Goal: Transaction & Acquisition: Download file/media

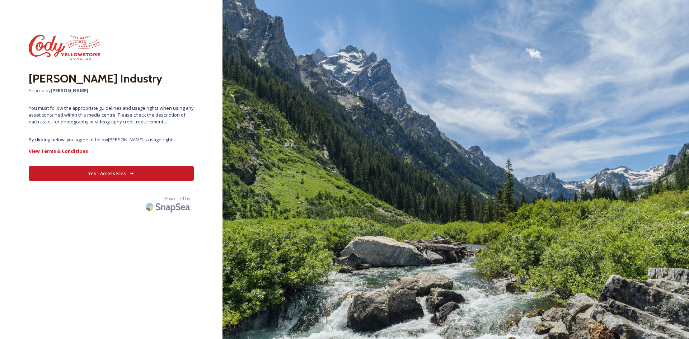
click at [119, 172] on button "Yes - Access Files" at bounding box center [111, 173] width 165 height 15
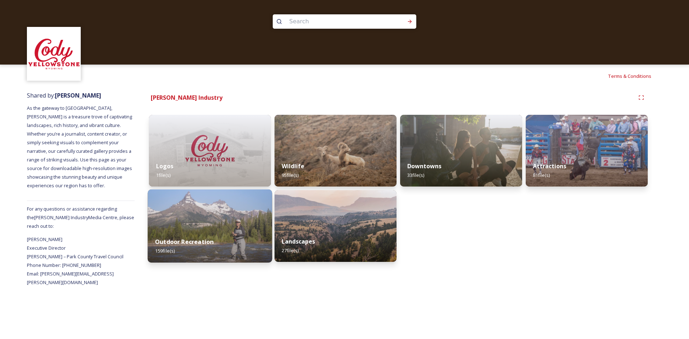
click at [231, 230] on img at bounding box center [210, 225] width 124 height 73
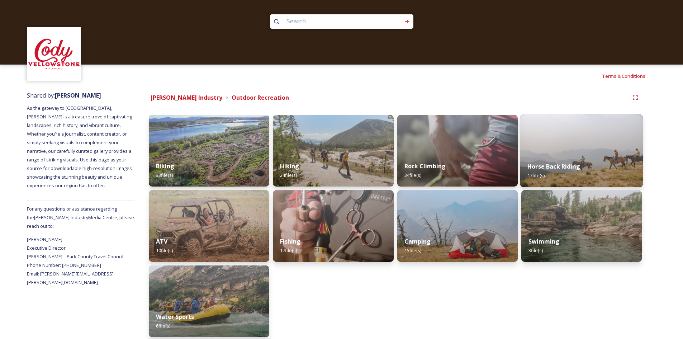
click at [568, 137] on img at bounding box center [581, 150] width 123 height 73
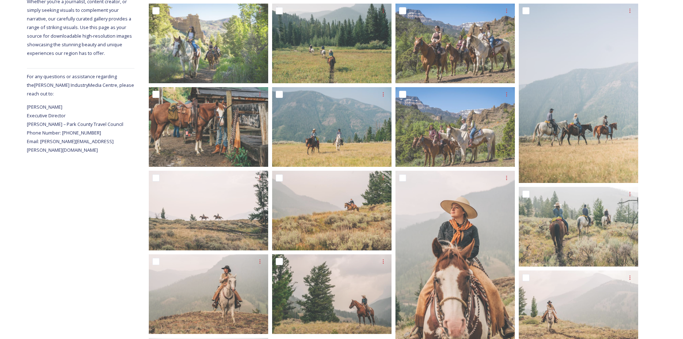
scroll to position [28, 0]
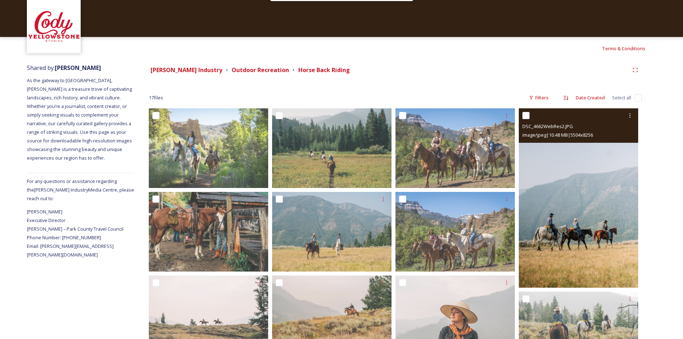
click at [609, 168] on img at bounding box center [578, 197] width 119 height 179
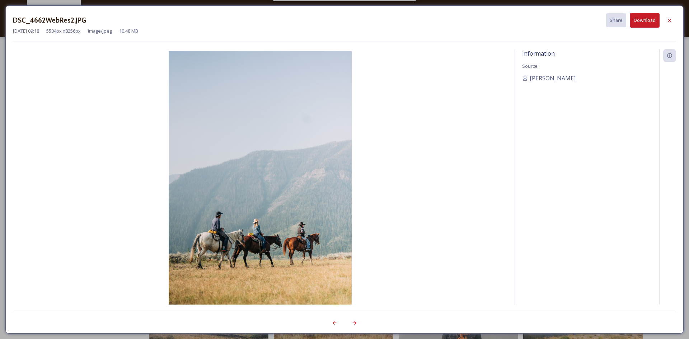
click at [633, 24] on button "Download" at bounding box center [645, 20] width 30 height 15
click at [671, 21] on icon at bounding box center [669, 21] width 6 height 6
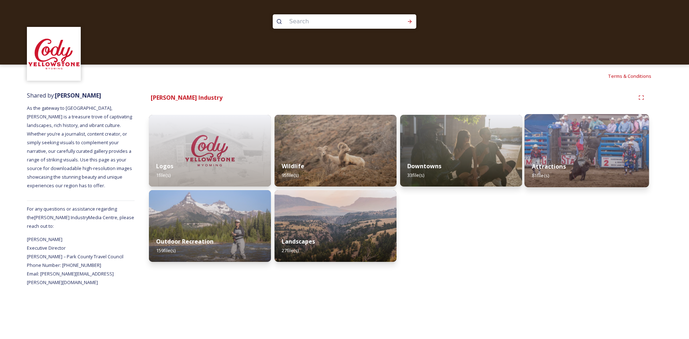
click at [583, 154] on img at bounding box center [586, 150] width 124 height 73
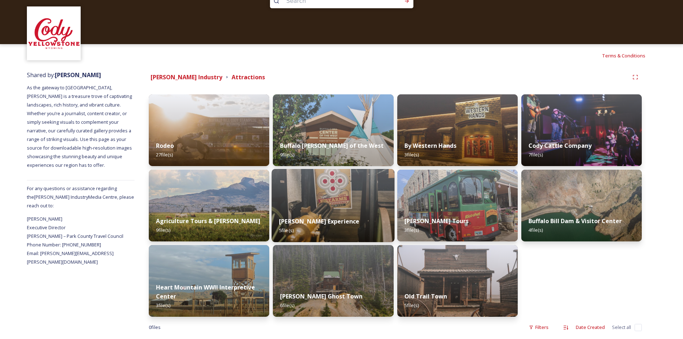
scroll to position [32, 0]
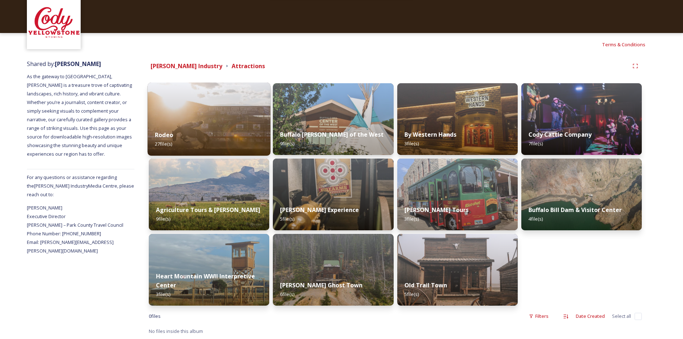
click at [236, 116] on img at bounding box center [209, 119] width 123 height 73
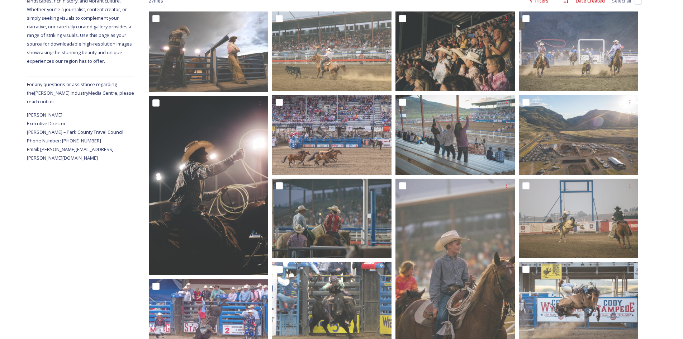
scroll to position [109, 0]
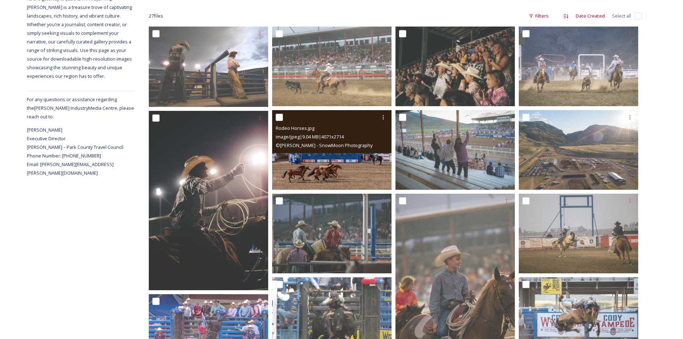
click at [356, 167] on img at bounding box center [331, 150] width 119 height 80
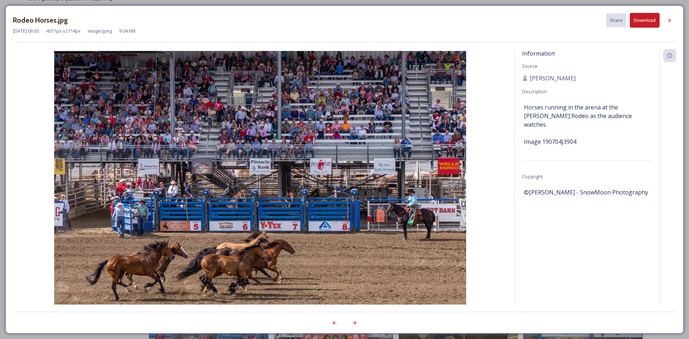
click at [641, 23] on button "Download" at bounding box center [645, 20] width 30 height 15
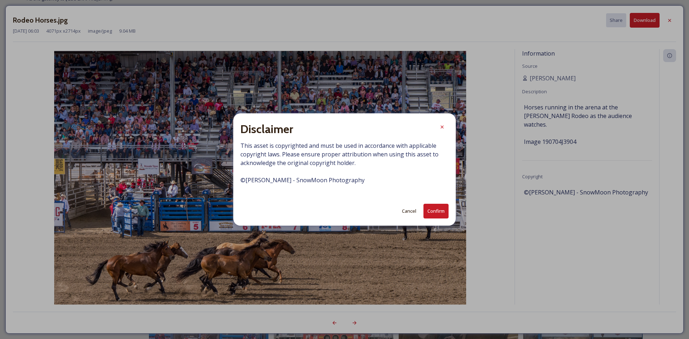
click at [439, 209] on button "Confirm" at bounding box center [435, 211] width 25 height 15
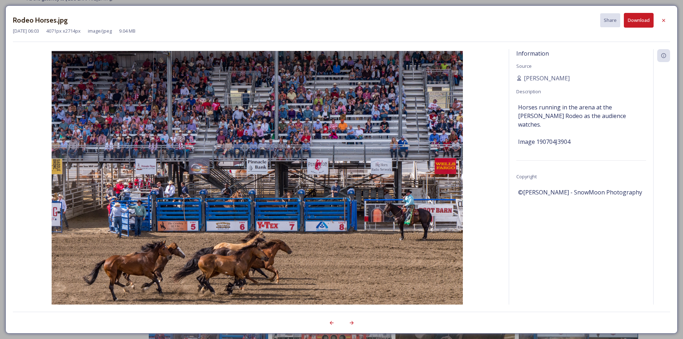
click at [9, 4] on div "Rodeo Horses.jpg Share Download [DATE] 06:03 4071 px x 2714 px image/jpeg 9.04 …" at bounding box center [341, 169] width 683 height 339
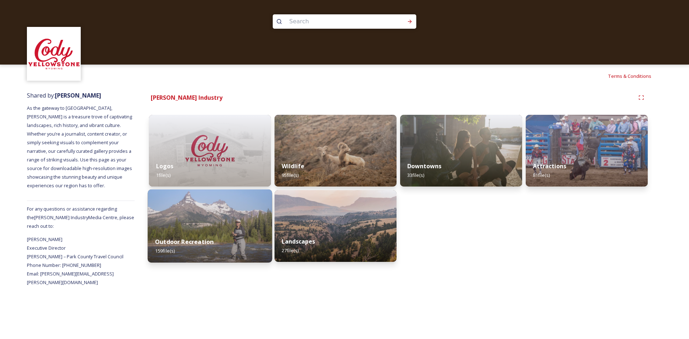
click at [224, 252] on div "Outdoor Recreation 159 file(s)" at bounding box center [210, 246] width 124 height 33
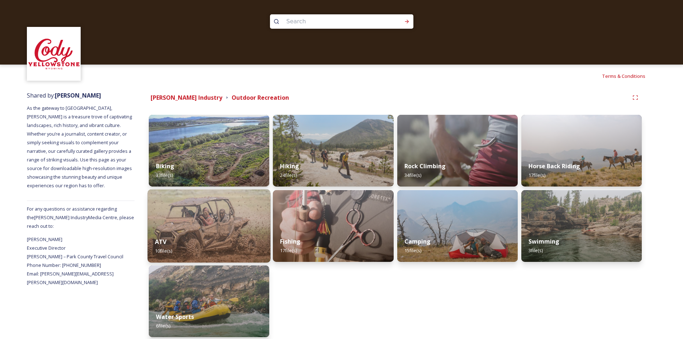
click at [221, 237] on div "ATV 10 file(s)" at bounding box center [209, 246] width 123 height 33
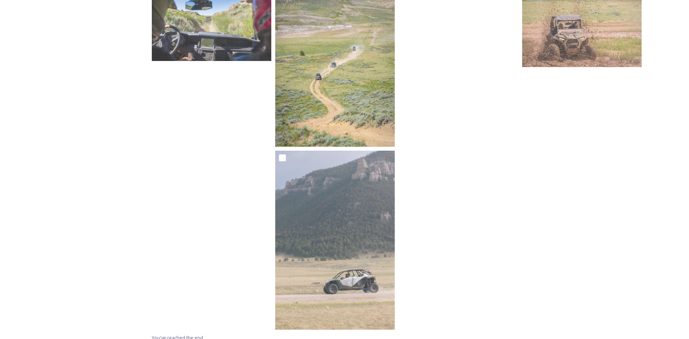
scroll to position [123, 0]
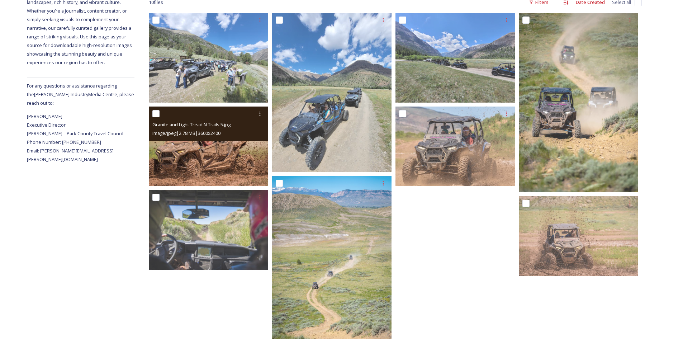
click at [238, 149] on img at bounding box center [208, 147] width 119 height 80
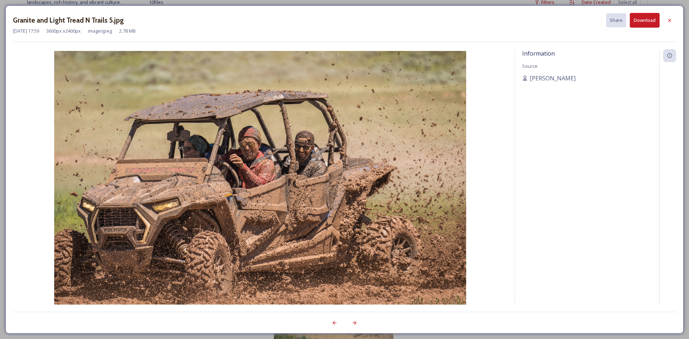
click at [640, 21] on button "Download" at bounding box center [645, 20] width 30 height 15
drag, startPoint x: 13, startPoint y: 1, endPoint x: 9, endPoint y: 0, distance: 4.0
click at [12, 1] on div "Granite and Light Tread N Trails 5.jpg Share Download [DATE] 17:59 3600 px x 24…" at bounding box center [344, 169] width 689 height 339
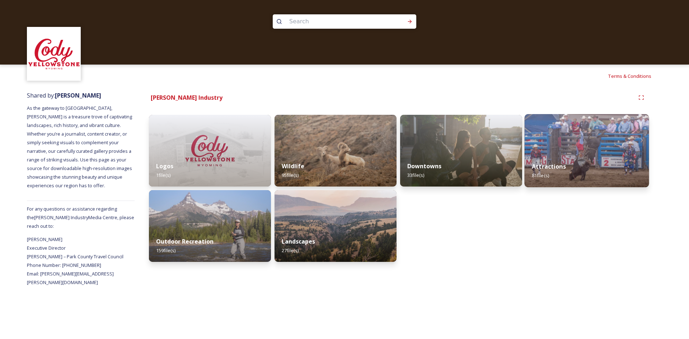
click at [574, 162] on div "Attractions 81 file(s)" at bounding box center [586, 171] width 124 height 33
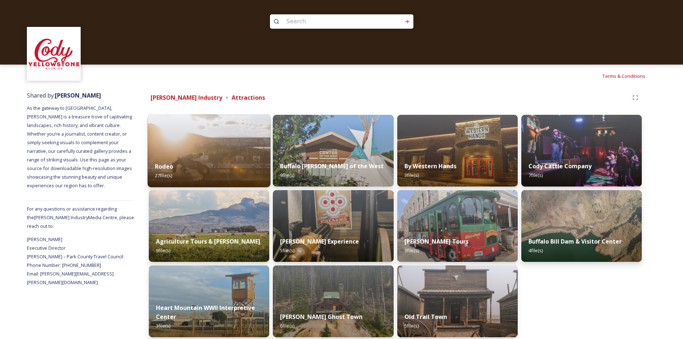
click at [178, 151] on img at bounding box center [209, 150] width 123 height 73
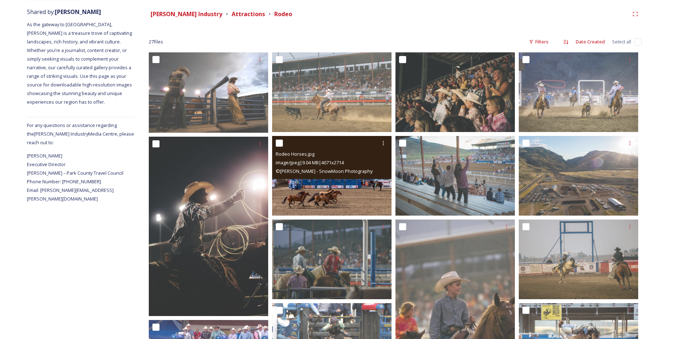
scroll to position [108, 0]
